Goal: Task Accomplishment & Management: Manage account settings

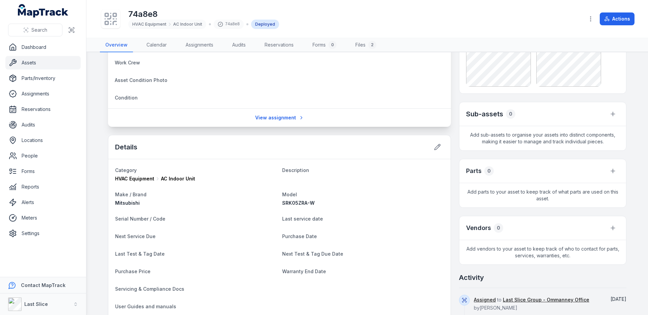
scroll to position [154, 0]
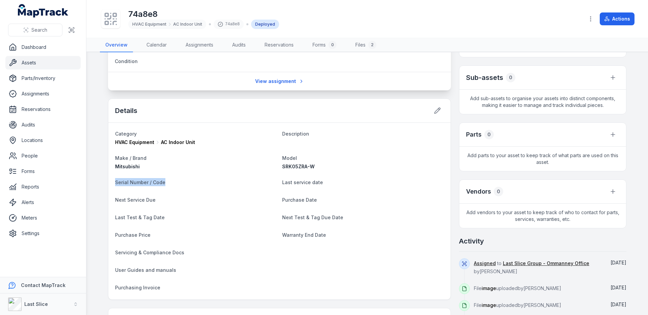
drag, startPoint x: 168, startPoint y: 186, endPoint x: 110, endPoint y: 183, distance: 58.5
click at [110, 183] on div "Category HVAC Equipment AC Indoor Unit Description Make / Brand Mitsubishi Mode…" at bounding box center [279, 211] width 342 height 177
drag, startPoint x: 110, startPoint y: 183, endPoint x: 163, endPoint y: 185, distance: 53.4
click at [163, 185] on div "Category HVAC Equipment AC Indoor Unit Description Make / Brand Mitsubishi Mode…" at bounding box center [279, 211] width 342 height 177
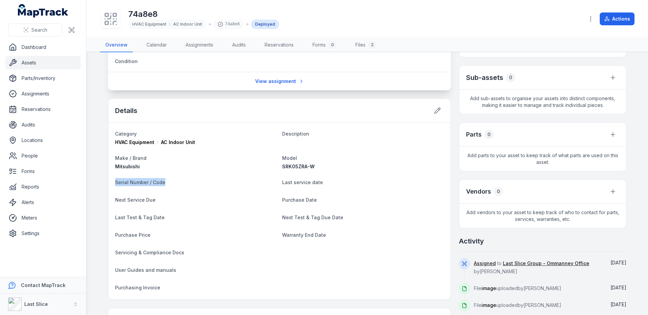
click at [163, 185] on dt "Serial Number / Code" at bounding box center [196, 182] width 162 height 8
drag, startPoint x: 158, startPoint y: 184, endPoint x: 109, endPoint y: 182, distance: 49.3
click at [109, 182] on div "Category HVAC Equipment AC Indoor Unit Description Make / Brand Mitsubishi Mode…" at bounding box center [279, 211] width 342 height 177
click at [110, 182] on div "Category HVAC Equipment AC Indoor Unit Description Make / Brand Mitsubishi Mode…" at bounding box center [279, 211] width 342 height 177
drag, startPoint x: 110, startPoint y: 182, endPoint x: 171, endPoint y: 185, distance: 60.8
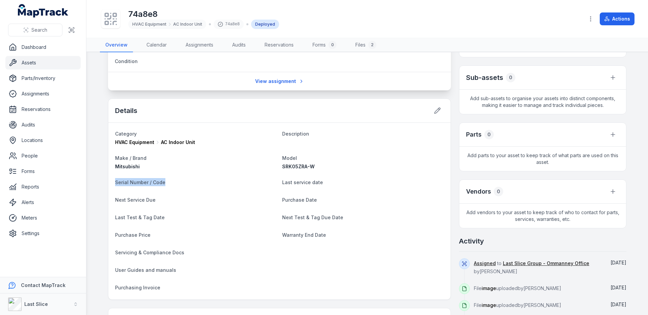
click at [171, 185] on div "Category HVAC Equipment AC Indoor Unit Description Make / Brand Mitsubishi Mode…" at bounding box center [279, 211] width 342 height 177
click at [171, 185] on dt "Serial Number / Code" at bounding box center [196, 182] width 162 height 8
drag, startPoint x: 171, startPoint y: 184, endPoint x: 113, endPoint y: 185, distance: 57.4
click at [115, 185] on dt "Serial Number / Code" at bounding box center [196, 182] width 162 height 8
click at [115, 185] on span "Serial Number / Code" at bounding box center [140, 183] width 50 height 6
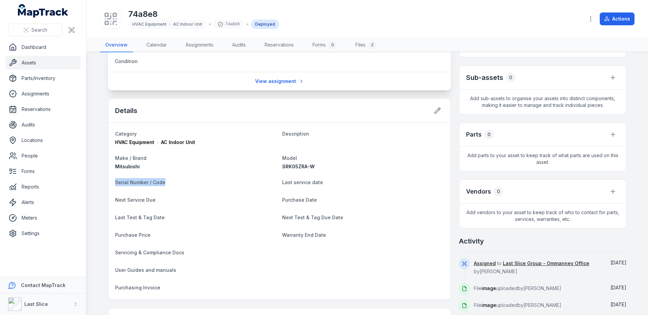
drag, startPoint x: 113, startPoint y: 184, endPoint x: 179, endPoint y: 186, distance: 65.2
click at [179, 186] on dt "Serial Number / Code" at bounding box center [196, 182] width 162 height 8
drag, startPoint x: 113, startPoint y: 199, endPoint x: 161, endPoint y: 202, distance: 48.7
click at [161, 202] on dt "Next Service Due" at bounding box center [196, 200] width 162 height 8
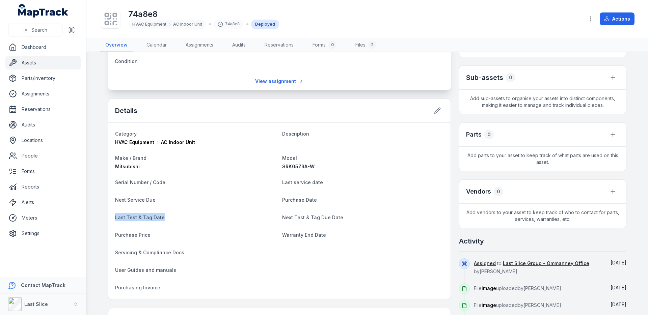
drag, startPoint x: 112, startPoint y: 220, endPoint x: 168, endPoint y: 220, distance: 56.7
click at [168, 220] on div "Category HVAC Equipment AC Indoor Unit Description Make / Brand Mitsubishi Mode…" at bounding box center [279, 211] width 342 height 177
click at [168, 220] on dt "Last Test & Tag Date" at bounding box center [196, 217] width 162 height 8
drag, startPoint x: 111, startPoint y: 218, endPoint x: 175, endPoint y: 219, distance: 63.8
click at [175, 219] on div "Category HVAC Equipment AC Indoor Unit Description Make / Brand Mitsubishi Mode…" at bounding box center [279, 211] width 342 height 177
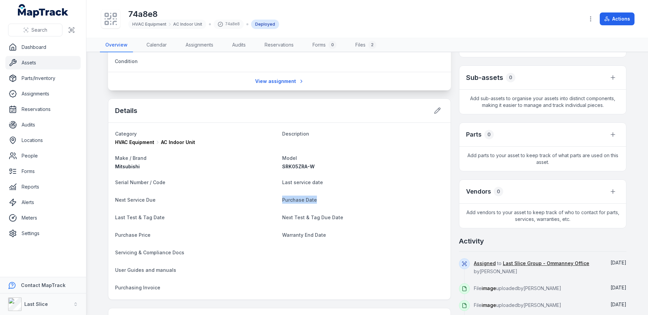
drag, startPoint x: 315, startPoint y: 202, endPoint x: 247, endPoint y: 200, distance: 67.9
click at [246, 200] on dl "Category HVAC Equipment AC Indoor Unit Description Make / Brand Mitsubishi Mode…" at bounding box center [279, 211] width 329 height 163
click at [282, 199] on span "Purchase Date" at bounding box center [299, 200] width 35 height 6
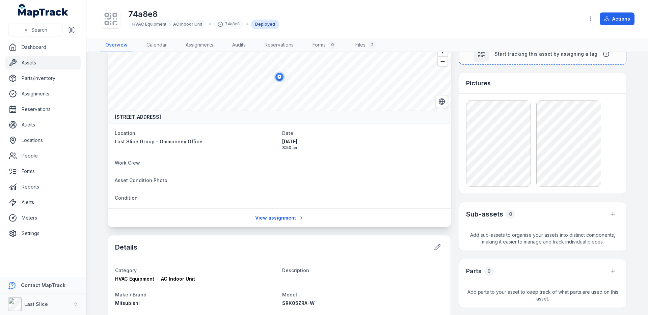
scroll to position [0, 0]
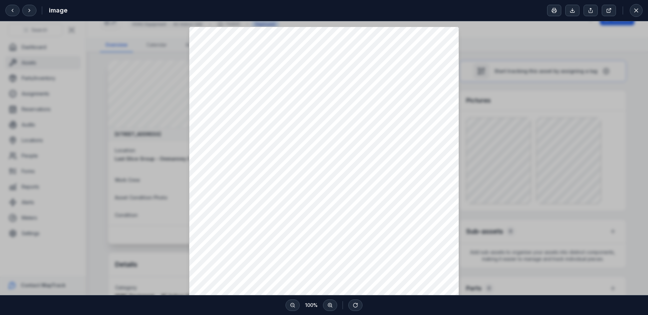
click at [519, 156] on div at bounding box center [324, 206] width 648 height 371
drag, startPoint x: 513, startPoint y: 113, endPoint x: 511, endPoint y: 72, distance: 40.9
click at [513, 113] on div at bounding box center [324, 206] width 648 height 371
click at [632, 9] on button at bounding box center [636, 10] width 13 height 13
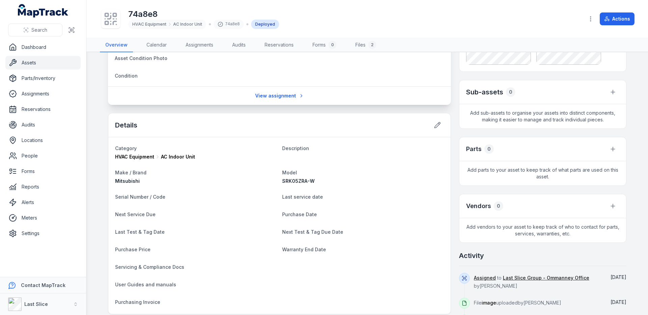
scroll to position [146, 0]
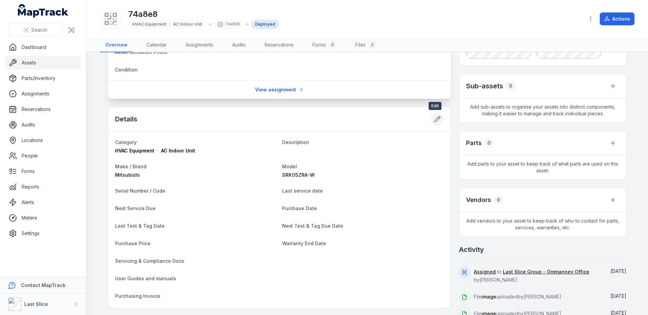
click at [438, 121] on icon at bounding box center [437, 119] width 7 height 7
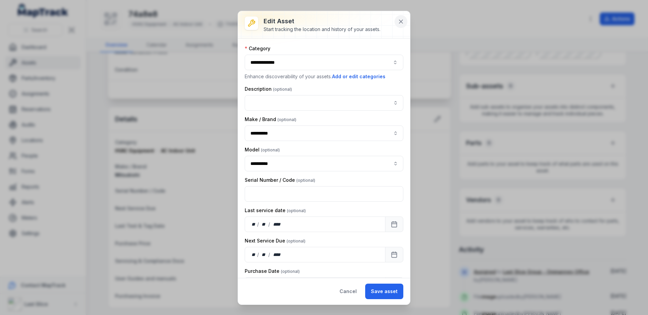
click at [399, 25] on icon at bounding box center [401, 21] width 7 height 7
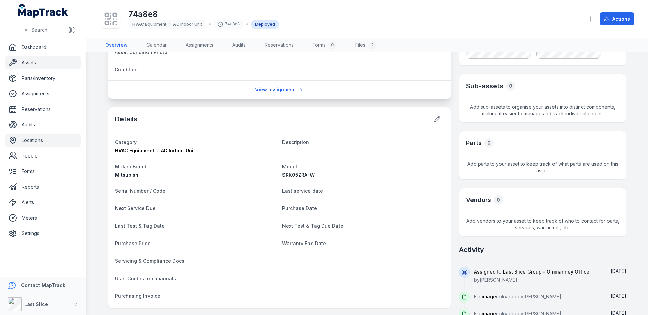
click at [34, 140] on link "Locations" at bounding box center [42, 141] width 75 height 14
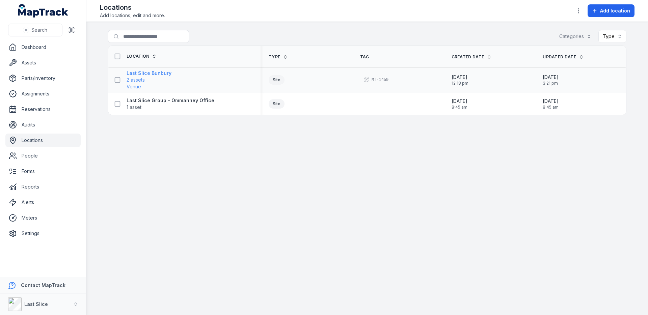
click at [147, 73] on strong "Last Slice Bunbury" at bounding box center [149, 73] width 45 height 7
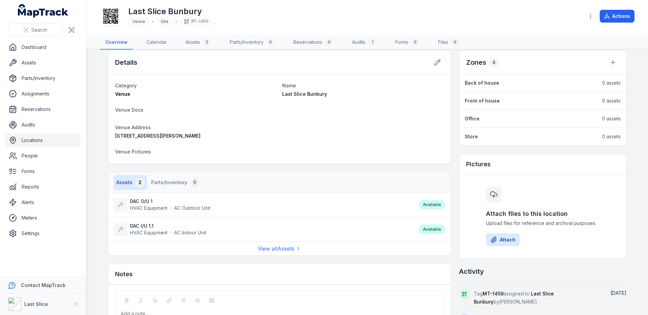
scroll to position [15, 0]
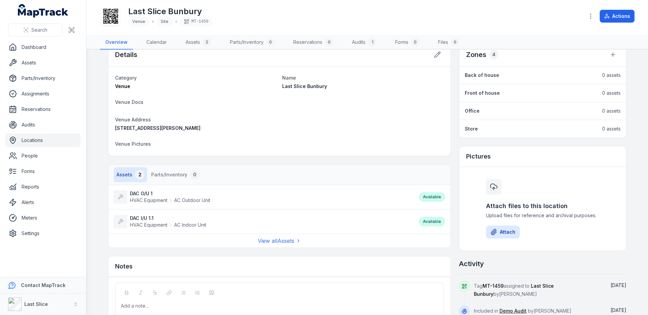
click at [163, 200] on span "HVAC Equipment" at bounding box center [148, 200] width 37 height 7
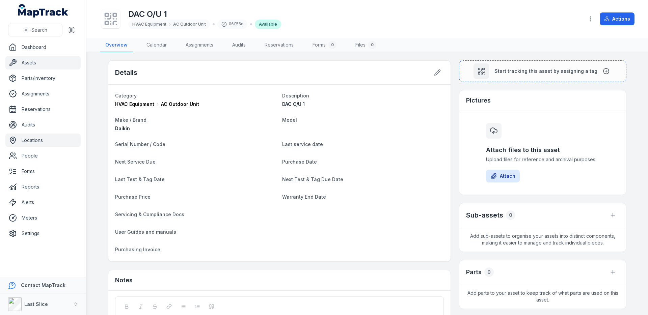
drag, startPoint x: 32, startPoint y: 142, endPoint x: 84, endPoint y: 138, distance: 52.5
click at [32, 142] on link "Locations" at bounding box center [42, 141] width 75 height 14
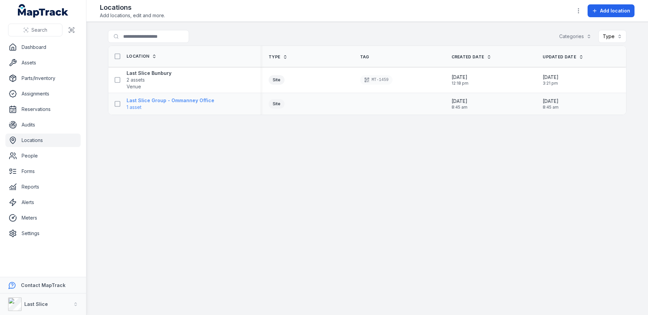
click at [173, 102] on strong "Last Slice Group - Ommanney Office" at bounding box center [171, 100] width 88 height 7
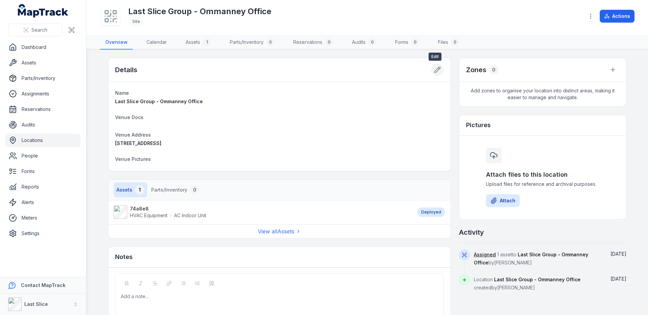
click at [435, 72] on icon at bounding box center [438, 70] width 6 height 6
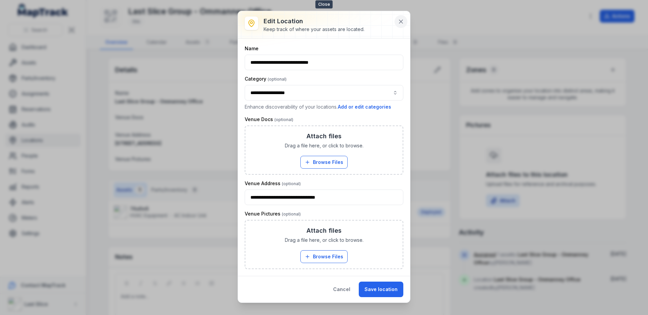
click at [400, 24] on icon at bounding box center [401, 21] width 7 height 7
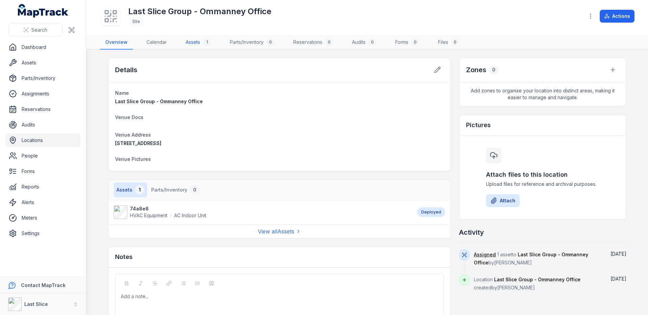
click at [202, 39] on link "Assets 1" at bounding box center [198, 42] width 36 height 14
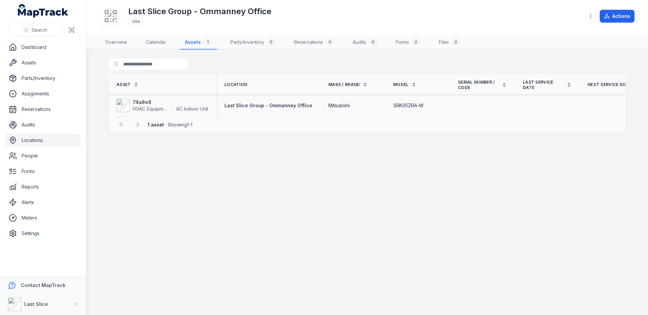
click at [338, 104] on span "Mitsubishi" at bounding box center [339, 105] width 22 height 7
click at [142, 101] on strong "74a8e8" at bounding box center [171, 102] width 76 height 7
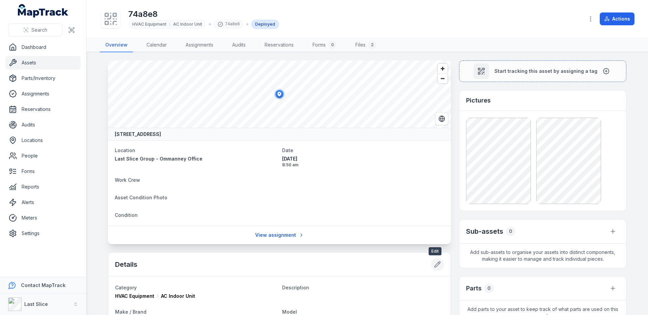
click at [439, 267] on button at bounding box center [437, 264] width 13 height 13
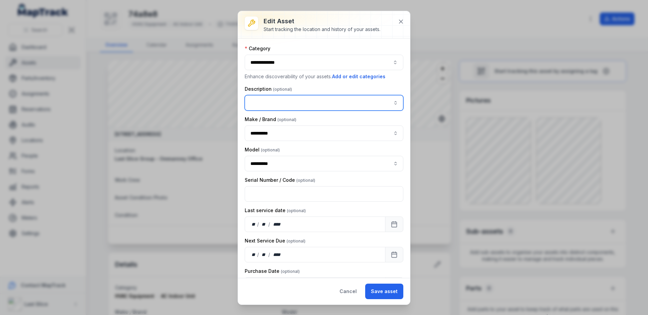
click at [268, 96] on input "asset-edit:description-label" at bounding box center [324, 103] width 159 height 16
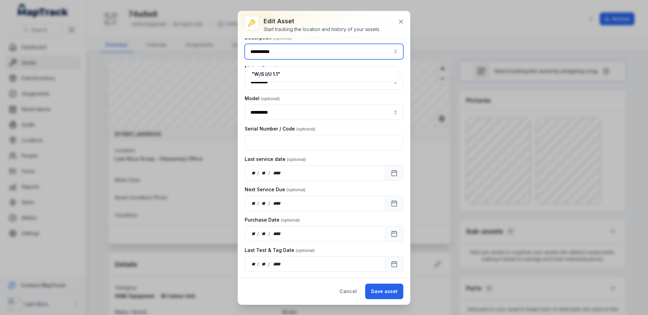
scroll to position [59, 0]
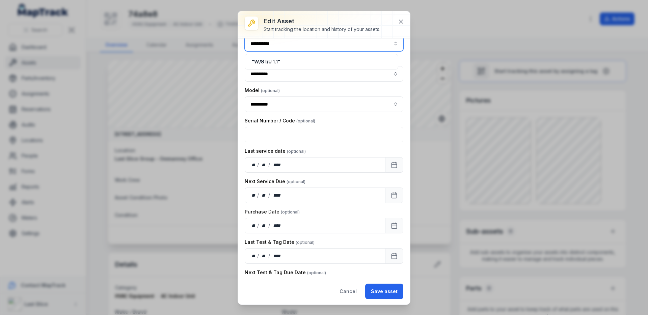
type input "**********"
click at [392, 194] on div "**********" at bounding box center [324, 267] width 159 height 562
click at [392, 195] on icon "Calendar" at bounding box center [394, 195] width 5 height 0
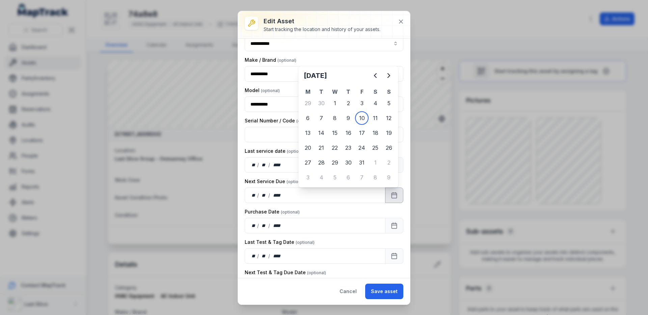
click at [376, 161] on div "1" at bounding box center [376, 163] width 14 height 14
click at [387, 76] on icon "Next" at bounding box center [389, 76] width 8 height 8
click at [378, 75] on icon "Previous" at bounding box center [375, 76] width 8 height 8
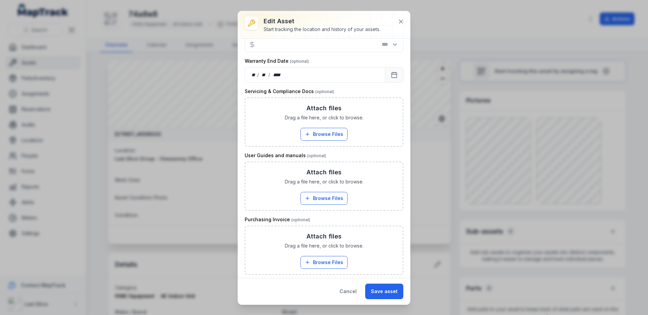
scroll to position [333, 0]
click at [376, 289] on button "Save asset" at bounding box center [384, 292] width 38 height 16
